Goal: Task Accomplishment & Management: Manage account settings

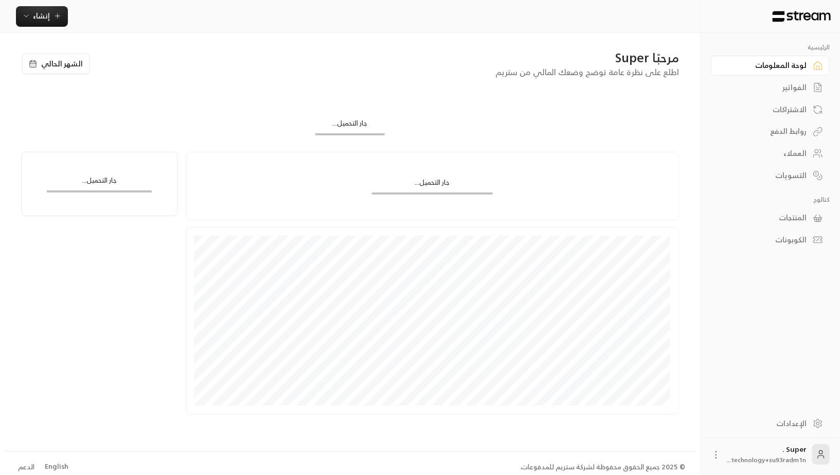
scroll to position [6, 0]
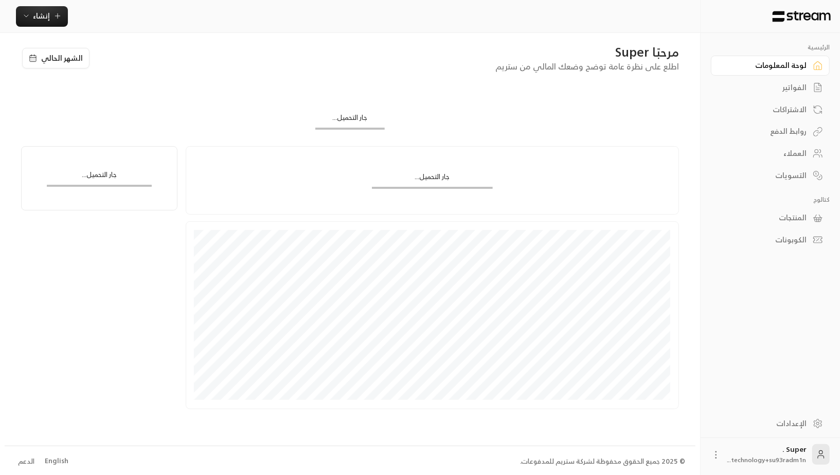
click at [794, 425] on div "الإعدادات" at bounding box center [765, 423] width 83 height 10
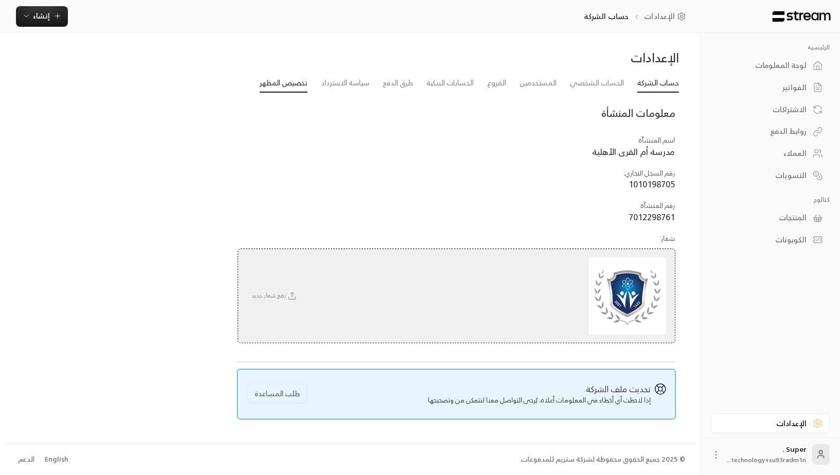
click at [292, 86] on link "تخصيص المظهر" at bounding box center [284, 83] width 48 height 19
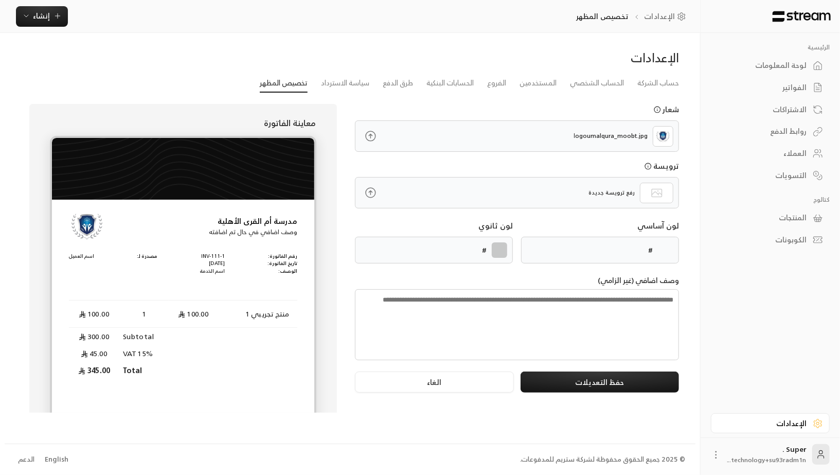
type input "******"
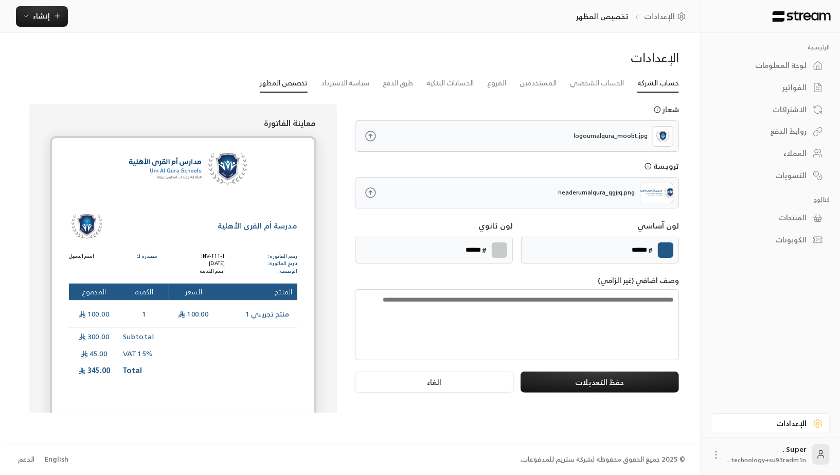
click at [665, 77] on link "حساب الشركة" at bounding box center [658, 83] width 42 height 19
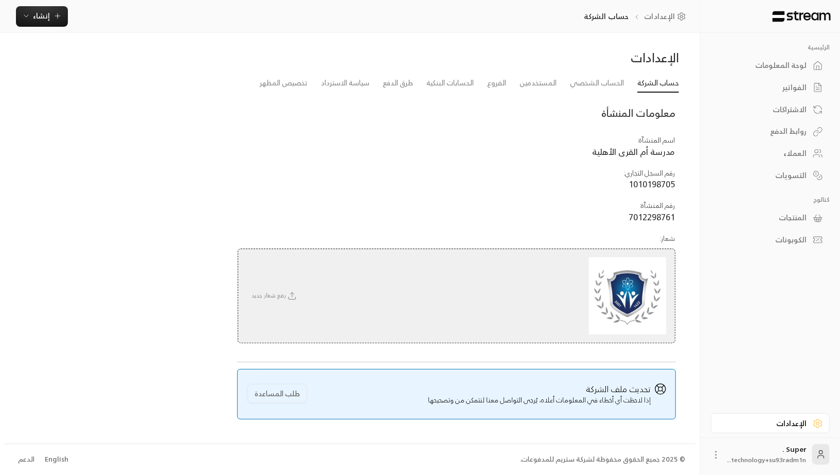
click at [666, 152] on span "مدرسة أم القرى الأهلية" at bounding box center [634, 151] width 83 height 15
copy span "مدرسة أم القرى الأهلية"
click at [48, 456] on div "English" at bounding box center [57, 459] width 24 height 10
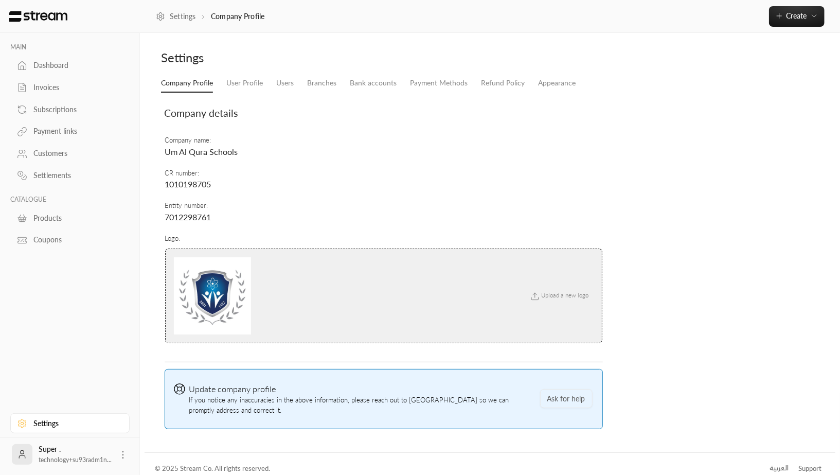
click at [205, 153] on span "Um Al Qura Schools" at bounding box center [201, 152] width 73 height 10
copy span "Um Al Qura Schools"
click at [775, 466] on li "العربية" at bounding box center [779, 468] width 32 height 21
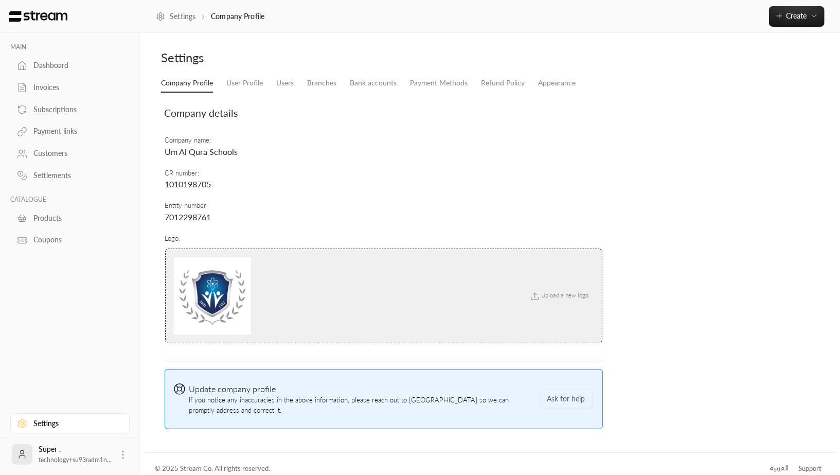
click at [779, 463] on div "العربية" at bounding box center [779, 468] width 19 height 10
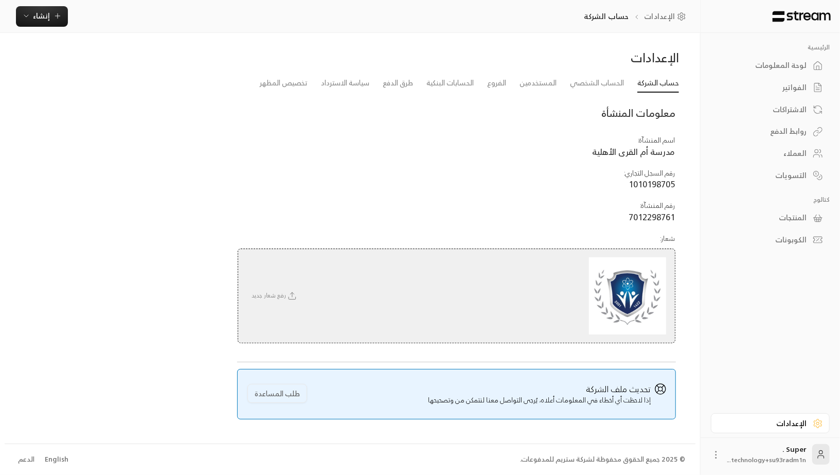
click at [657, 152] on span "مدرسة أم القرى الأهلية" at bounding box center [634, 151] width 83 height 15
copy span "مدرسة أم القرى الأهلية"
click at [820, 455] on icon at bounding box center [821, 454] width 10 height 10
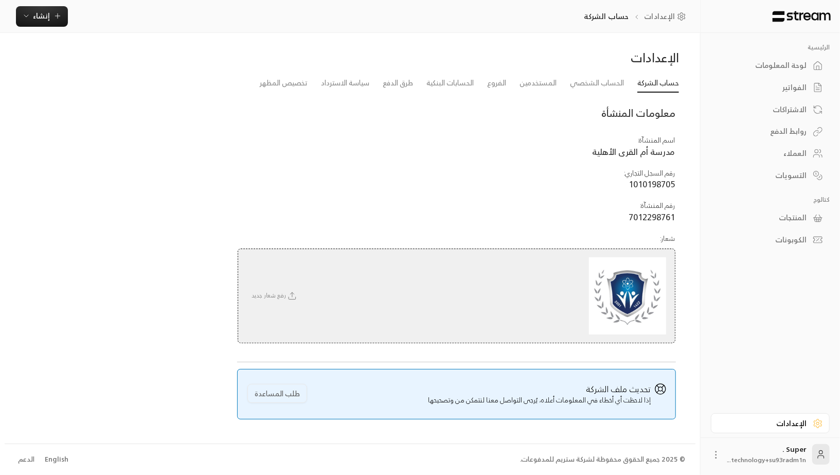
click at [714, 453] on icon at bounding box center [716, 455] width 10 height 10
click at [708, 453] on li "تسجيل الخروج" at bounding box center [692, 455] width 57 height 16
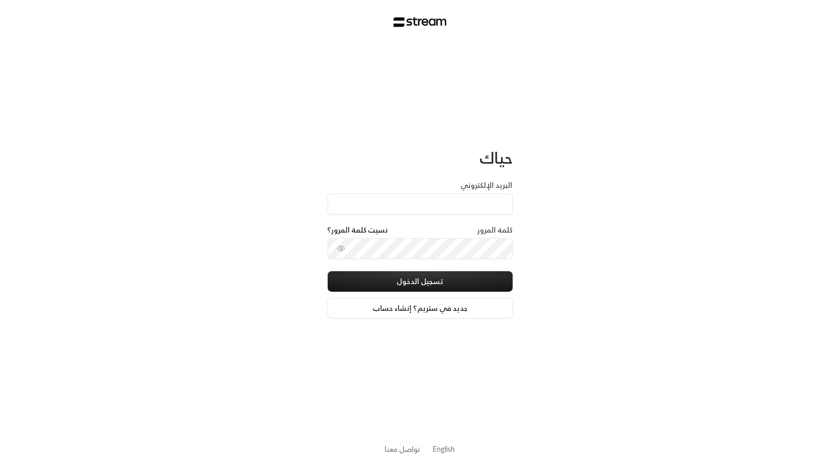
click at [485, 203] on input "البريد الإلكتروني" at bounding box center [420, 203] width 185 height 21
type input "[EMAIL_ADDRESS][DOMAIN_NAME]"
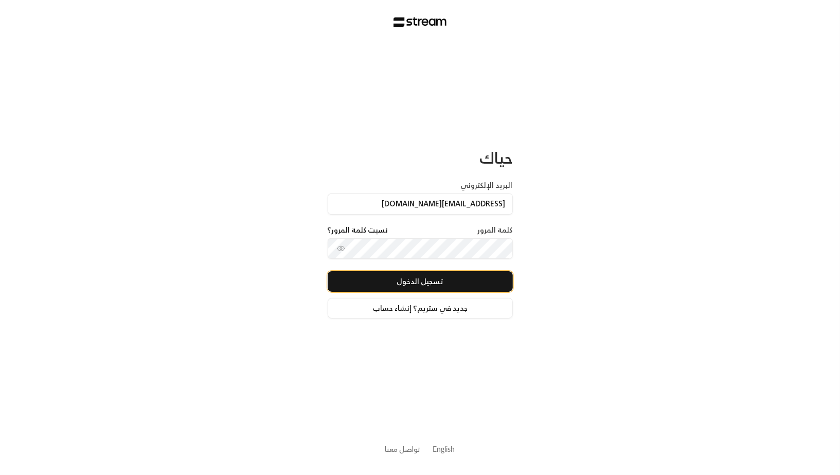
click at [473, 271] on button "تسجيل الدخول" at bounding box center [420, 281] width 185 height 21
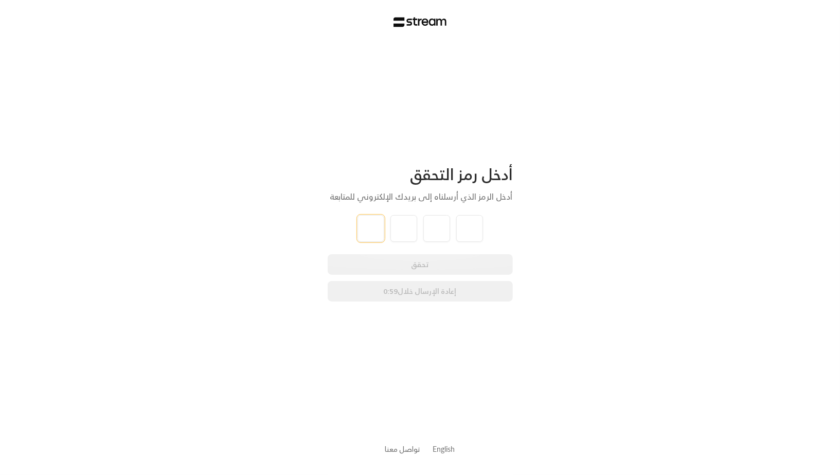
click at [372, 233] on input "tel" at bounding box center [371, 228] width 27 height 27
type input "6"
type input "7"
type input "2"
type input "9"
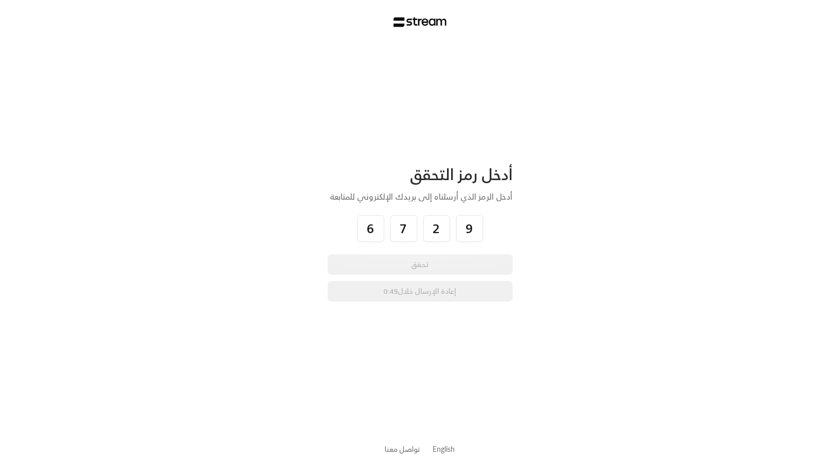
click at [532, 257] on div "أدخل رمز التحقق أدخل الرمز الذي أرسلناه إلى بريدك الإلكتروني للمتابعة 6 7 2 9 ت…" at bounding box center [420, 237] width 840 height 475
